Goal: Information Seeking & Learning: Check status

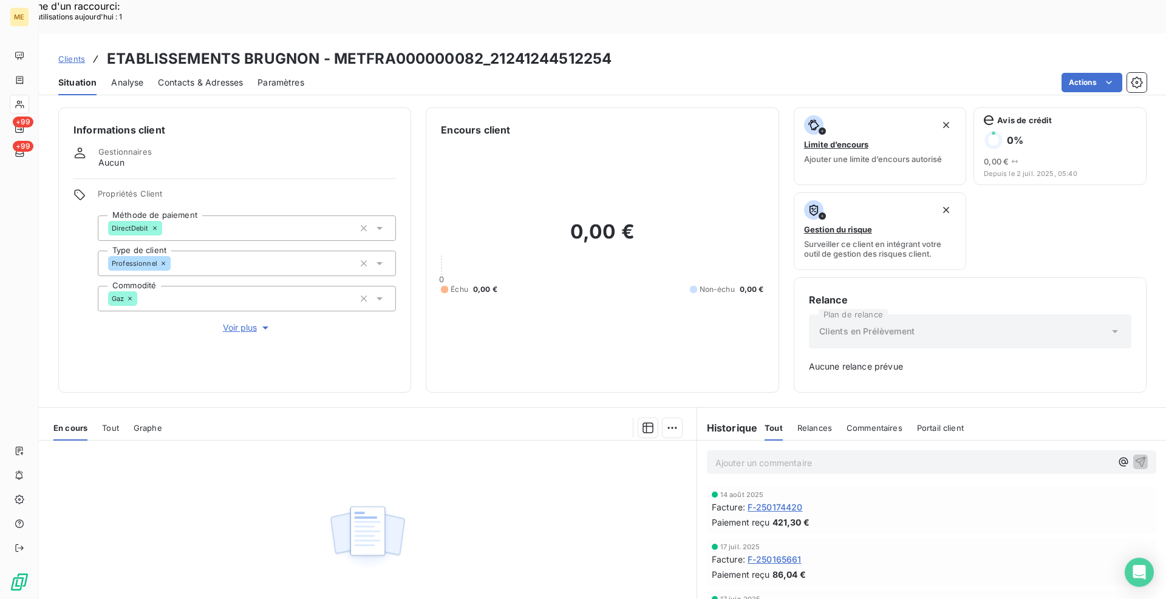
click at [75, 54] on span "Clients" at bounding box center [71, 59] width 27 height 10
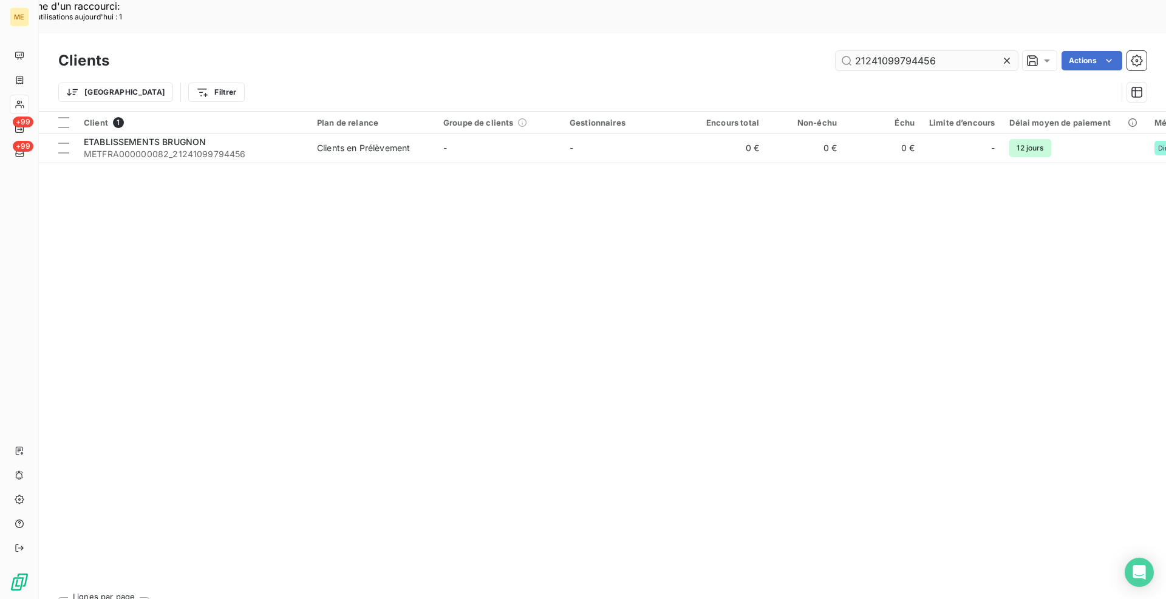
click at [928, 51] on input "21241099794456" at bounding box center [926, 60] width 182 height 19
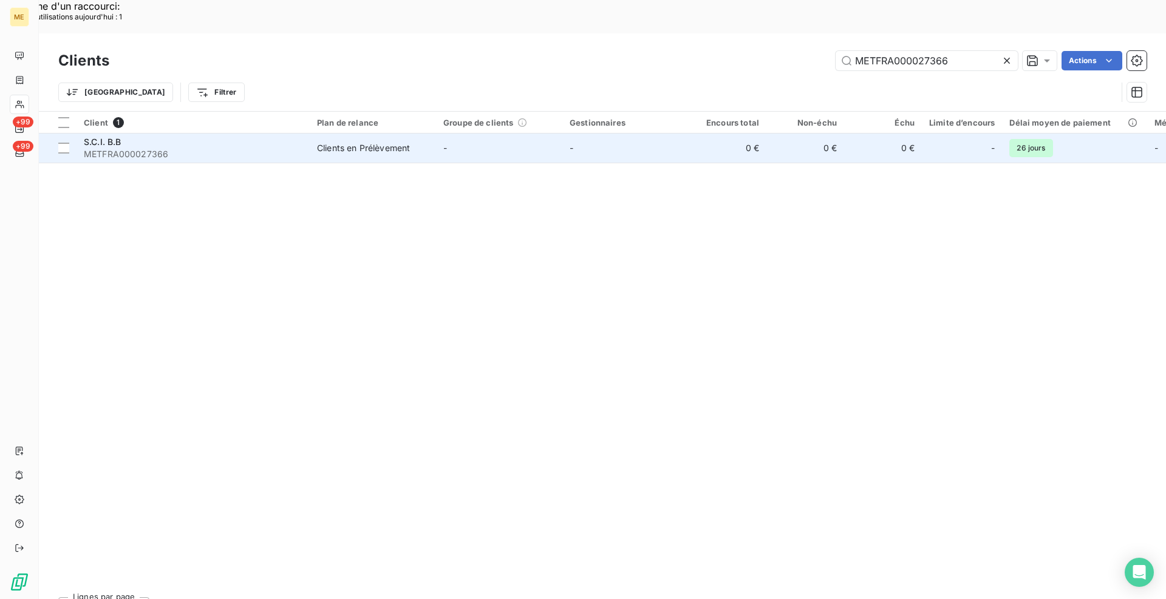
type input "METFRA000027366"
click at [313, 134] on td "Clients en Prélèvement" at bounding box center [373, 148] width 126 height 29
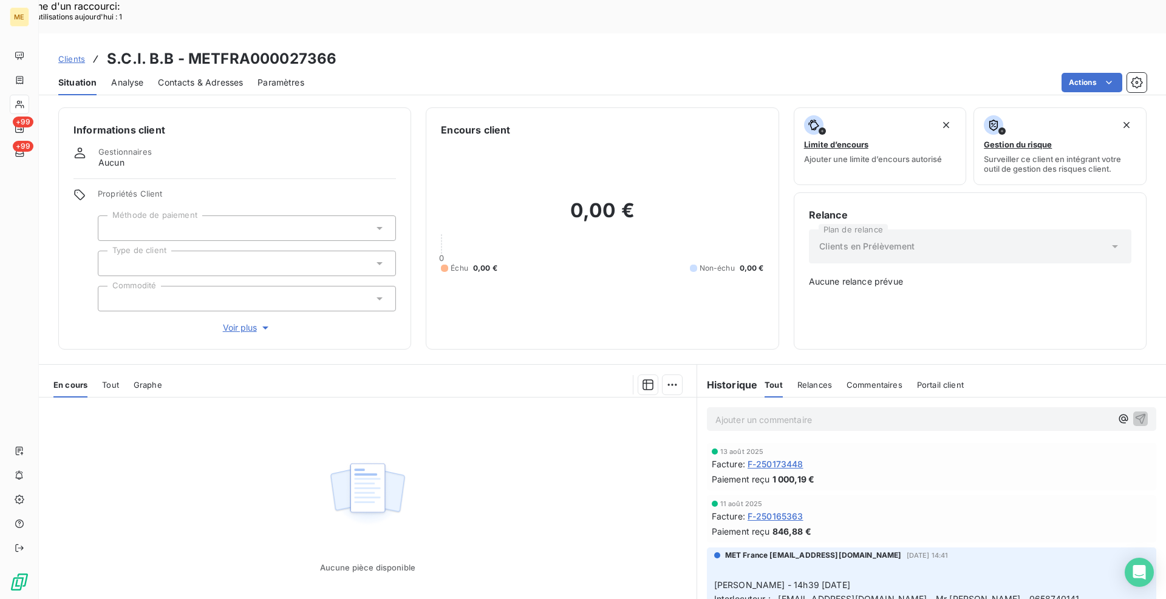
click at [766, 510] on span "F-250165363" at bounding box center [775, 516] width 56 height 13
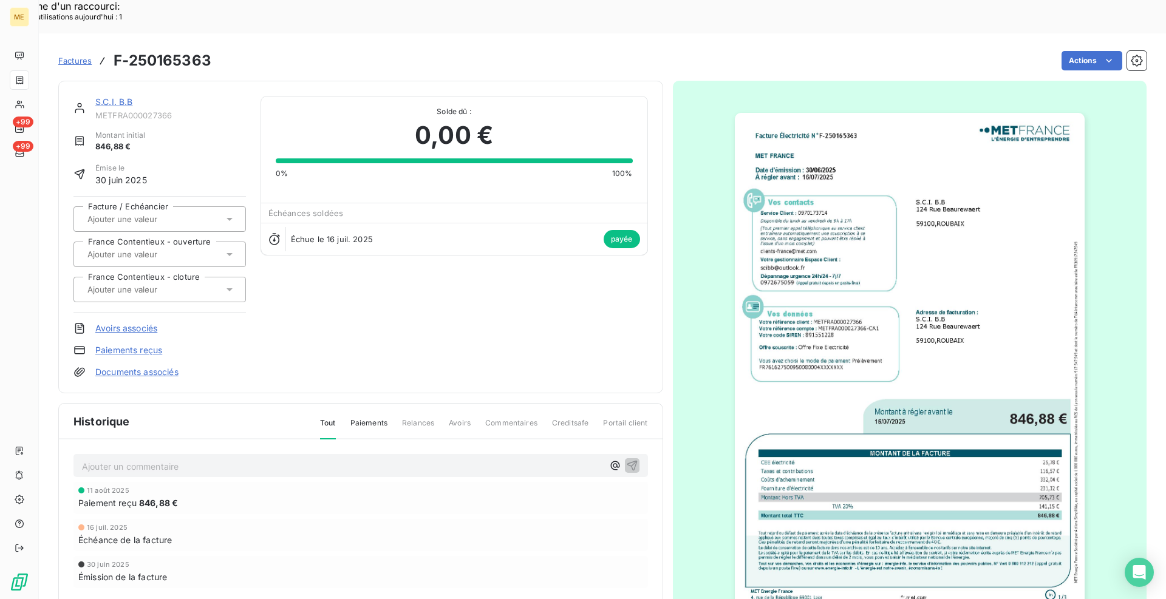
click at [828, 335] on img "button" at bounding box center [910, 360] width 350 height 494
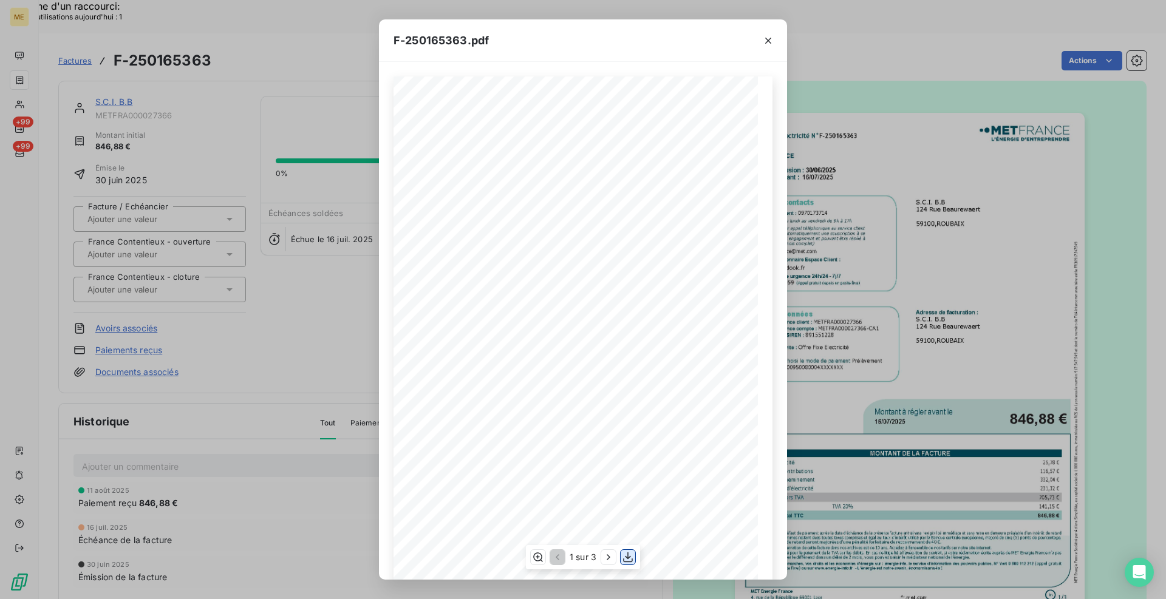
click at [630, 556] on icon "button" at bounding box center [628, 557] width 12 height 12
click at [874, 39] on div "F-250165363.pdf Facture Électricité N° F-250165363 MET Energie France [STREET_A…" at bounding box center [583, 299] width 1166 height 599
click at [770, 39] on icon "button" at bounding box center [768, 41] width 12 height 12
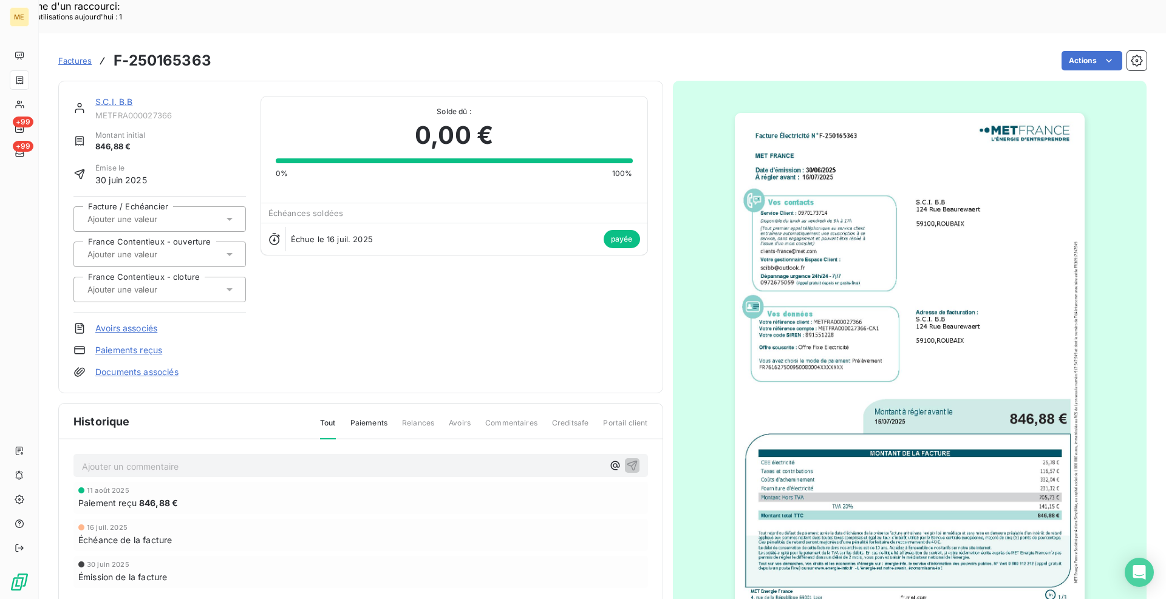
click at [127, 97] on link "S.C.I. B.B" at bounding box center [114, 102] width 38 height 10
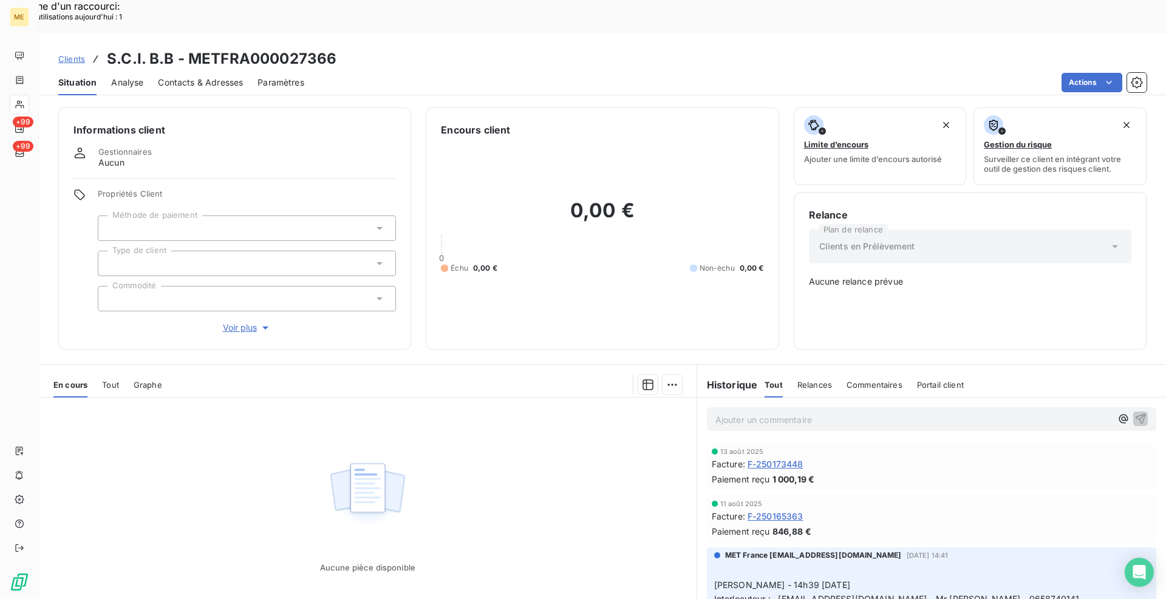
click at [796, 458] on span "F-250173448" at bounding box center [775, 464] width 56 height 13
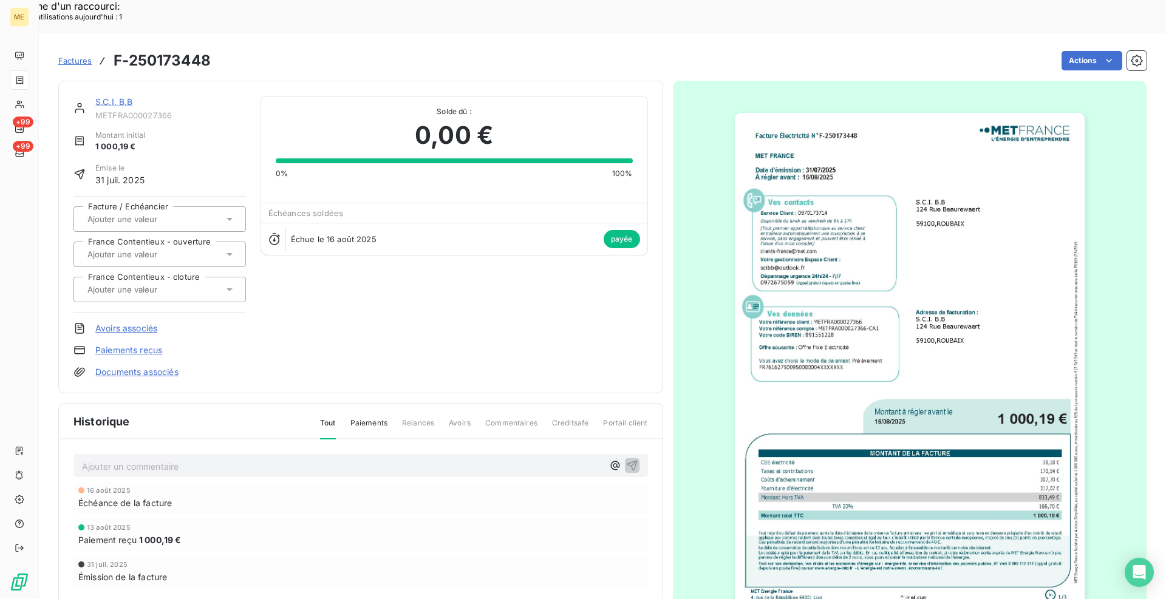
click at [874, 346] on img "button" at bounding box center [910, 360] width 350 height 494
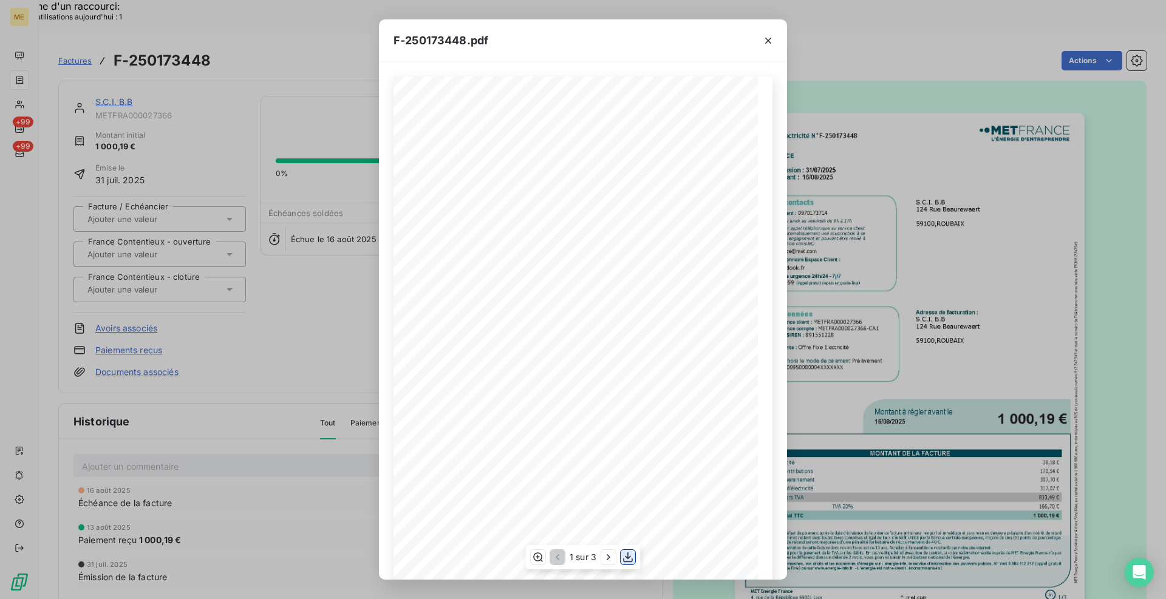
click at [633, 556] on icon "button" at bounding box center [628, 557] width 12 height 12
drag, startPoint x: 774, startPoint y: 38, endPoint x: 2, endPoint y: 151, distance: 779.8
click at [774, 38] on button "button" at bounding box center [767, 40] width 19 height 19
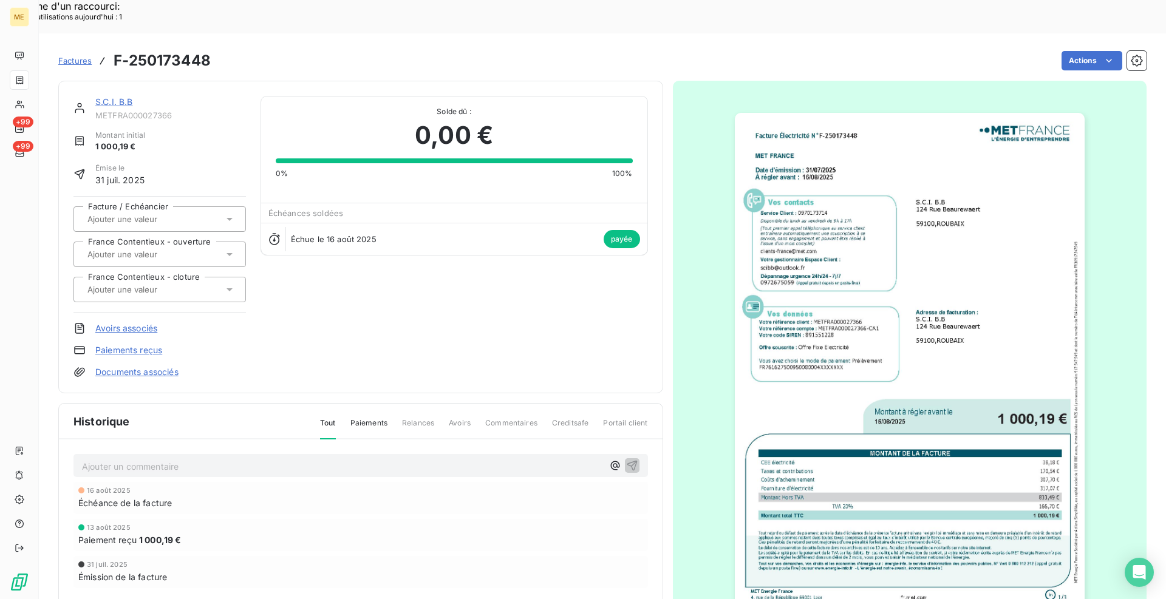
click at [126, 97] on link "S.C.I. B.B" at bounding box center [114, 102] width 38 height 10
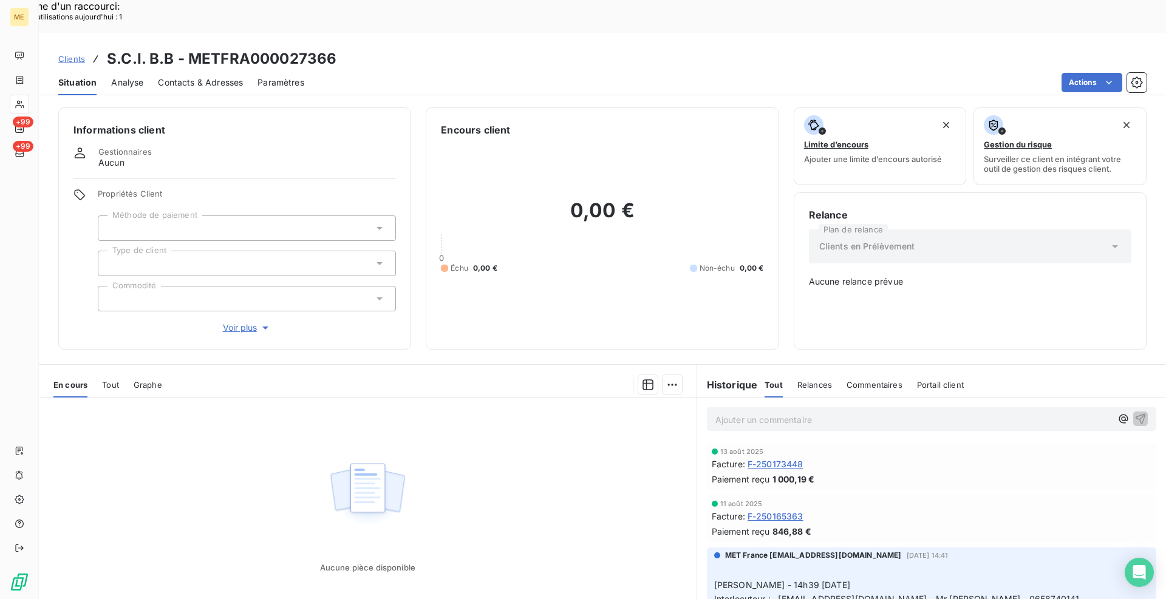
click at [747, 412] on p "Ajouter un commentaire ﻿" at bounding box center [913, 419] width 396 height 15
click at [769, 412] on p "Ajouter un commentaire ﻿" at bounding box center [913, 419] width 396 height 15
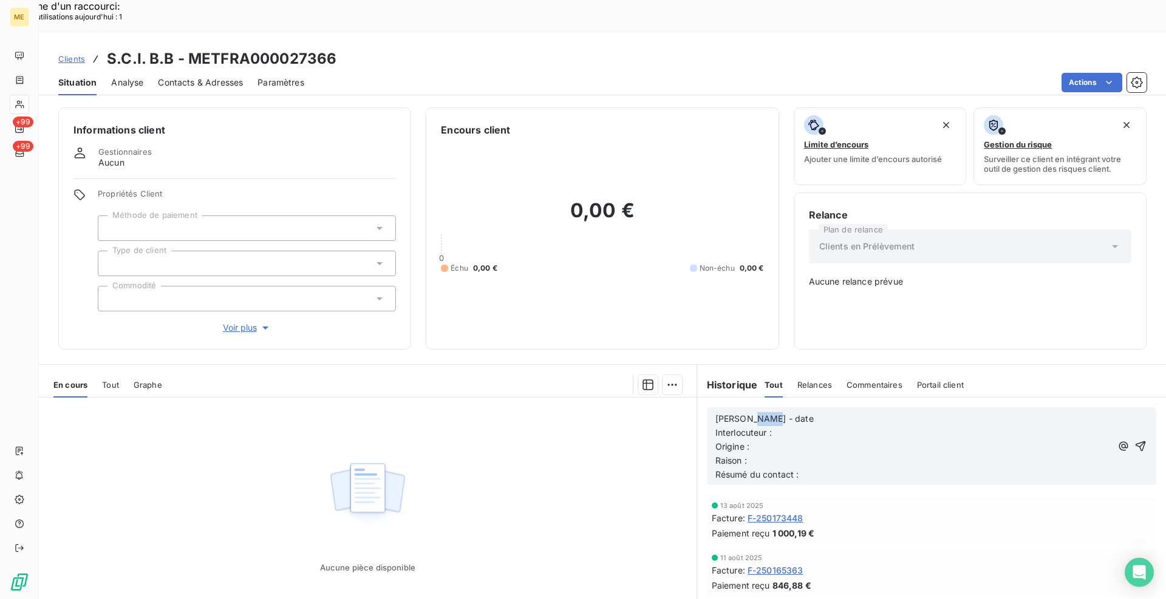
drag, startPoint x: 771, startPoint y: 384, endPoint x: 744, endPoint y: 383, distance: 26.7
click at [744, 412] on p "[PERSON_NAME] - date" at bounding box center [913, 419] width 396 height 14
click at [780, 426] on p "Interlocuteur :" at bounding box center [913, 433] width 396 height 14
click at [774, 440] on p "Origine :" at bounding box center [913, 447] width 396 height 14
click at [819, 440] on p "Origine : appel sortant -" at bounding box center [913, 447] width 396 height 14
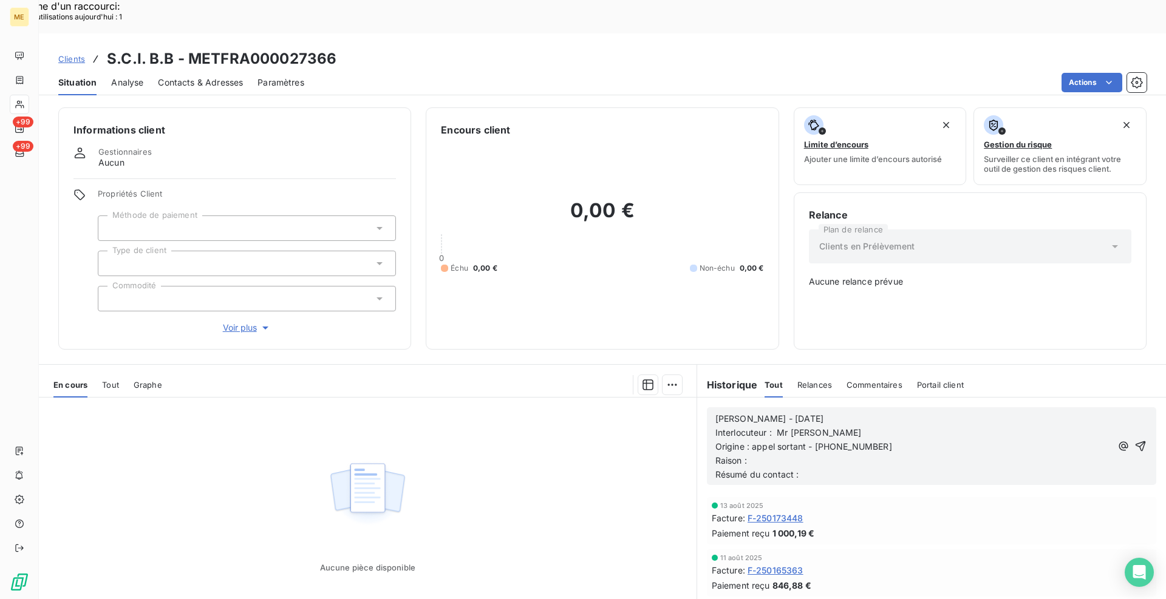
click at [801, 440] on p "Origine : appel sortant - [PHONE_NUMBER]" at bounding box center [913, 447] width 396 height 14
click at [800, 454] on p "Raison :" at bounding box center [913, 461] width 396 height 14
click at [806, 468] on p "Résumé du contact :" at bounding box center [913, 475] width 396 height 14
click at [798, 468] on p "Résumé du contact :" at bounding box center [913, 475] width 396 height 14
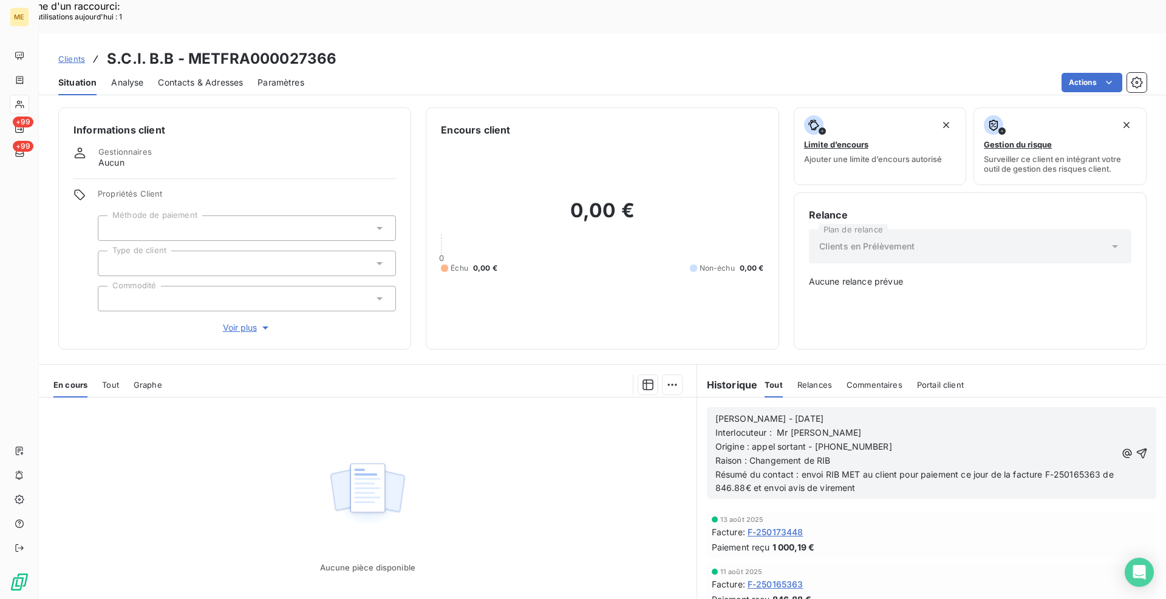
click at [798, 469] on span "Résumé du contact : envoi RIB MET au client pour paiement ce jour de la facture…" at bounding box center [915, 481] width 401 height 24
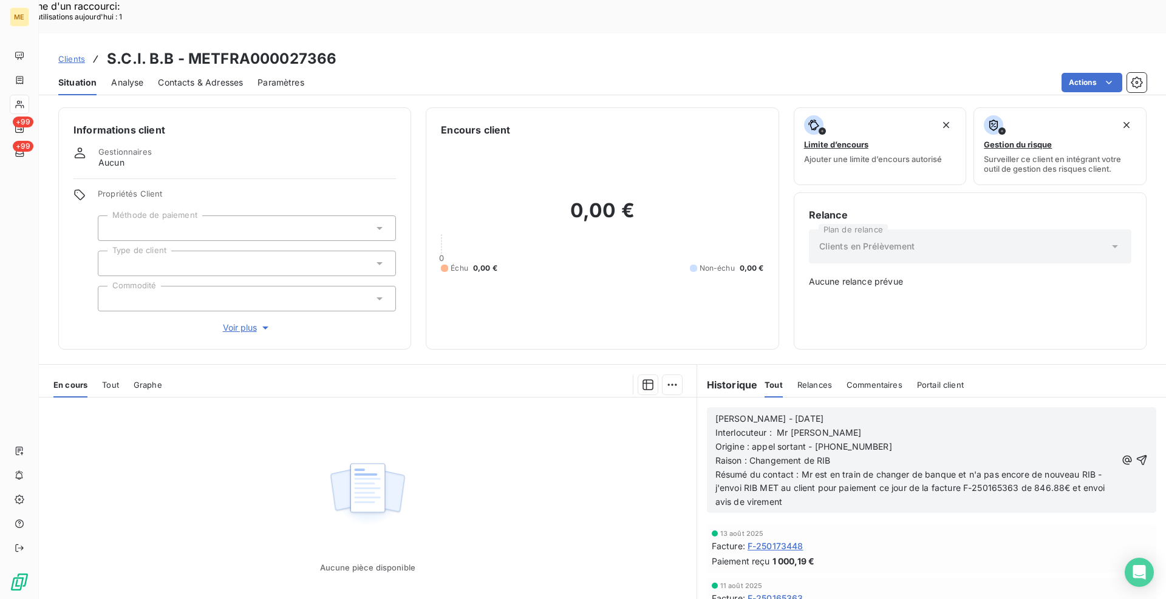
click at [740, 469] on span "Résumé du contact : Mr est en train de changer de banque et n'a pas encore de n…" at bounding box center [911, 488] width 392 height 38
click at [735, 469] on span "Résumé du contact : Mr est en train de changer de banque et n'a pas encore de n…" at bounding box center [916, 488] width 402 height 38
click at [0, 0] on lt-span "j'envoi e" at bounding box center [0, 0] width 0 height 0
click at [735, 469] on span "Résumé du contact : Mr est en train de changer de banque et n'a pas encore de n…" at bounding box center [909, 488] width 389 height 38
click at [828, 468] on p "Résumé du contact : Mr est en train de changer de banque et n'a pas encore de n…" at bounding box center [915, 489] width 401 height 42
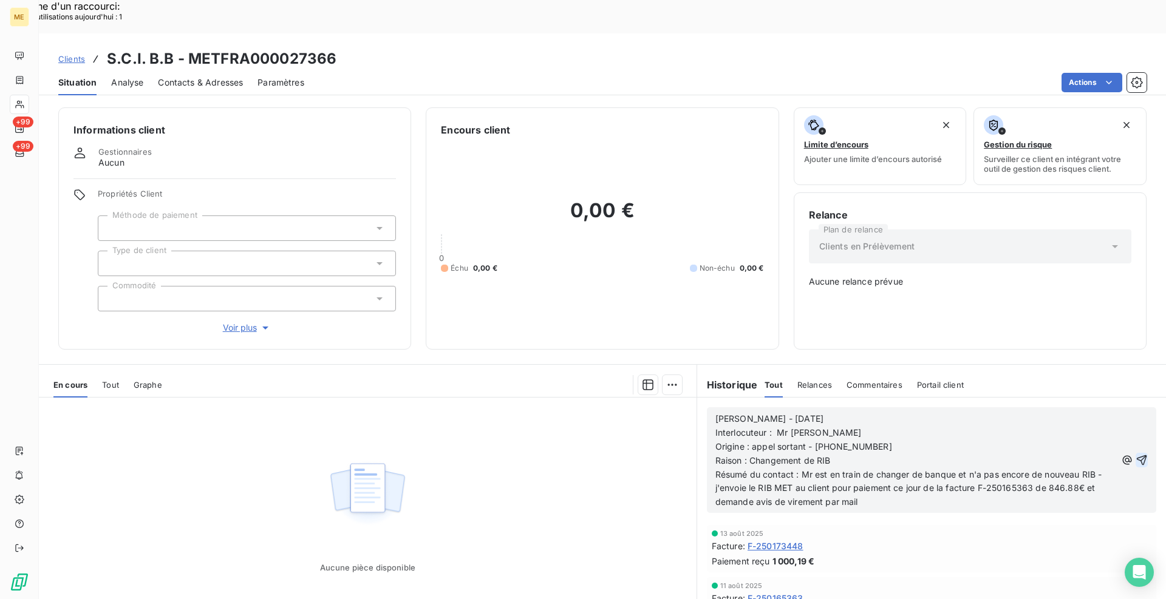
click at [1137, 455] on icon "button" at bounding box center [1142, 460] width 10 height 10
